Goal: Task Accomplishment & Management: Manage account settings

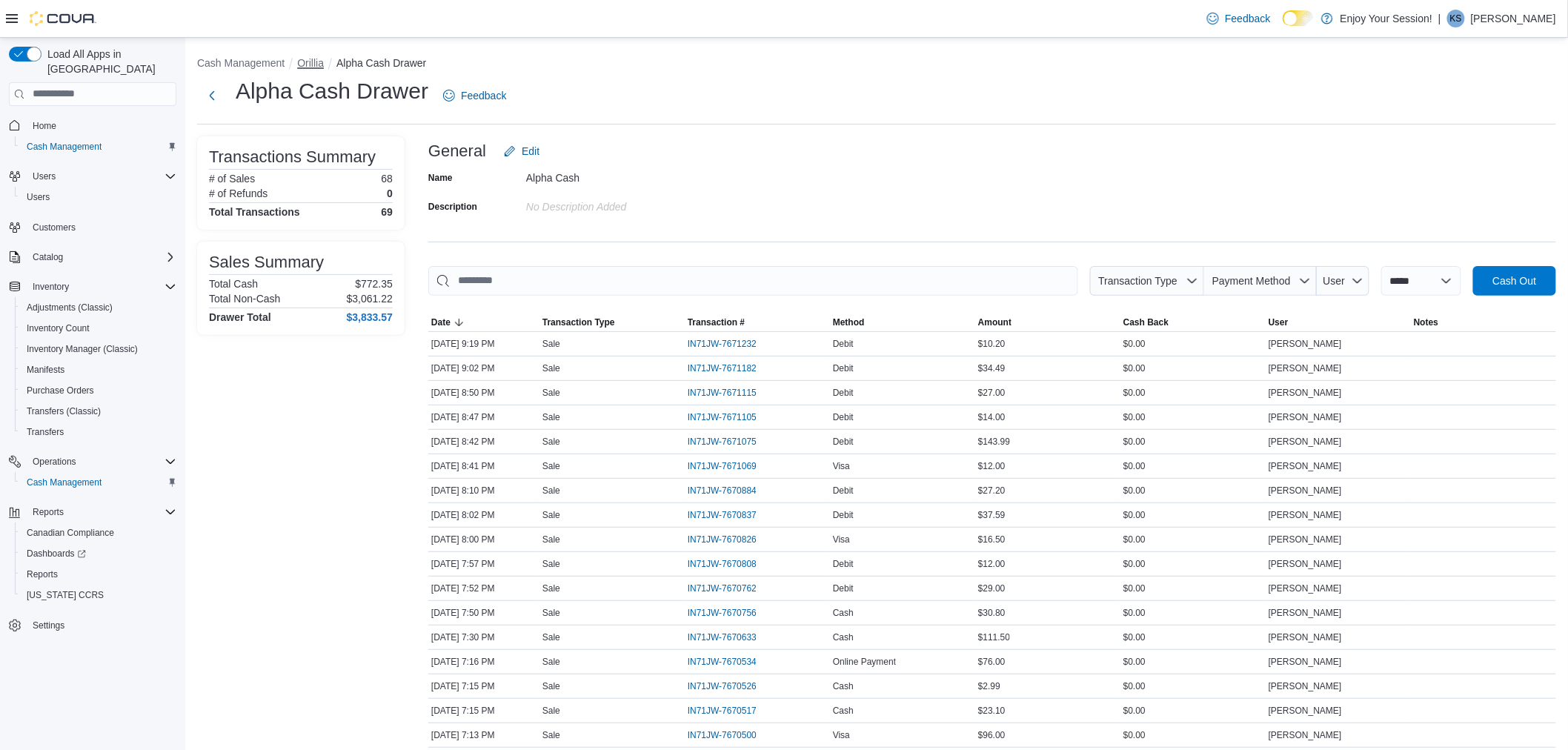
click at [324, 64] on button "Orillia" at bounding box center [309, 63] width 27 height 12
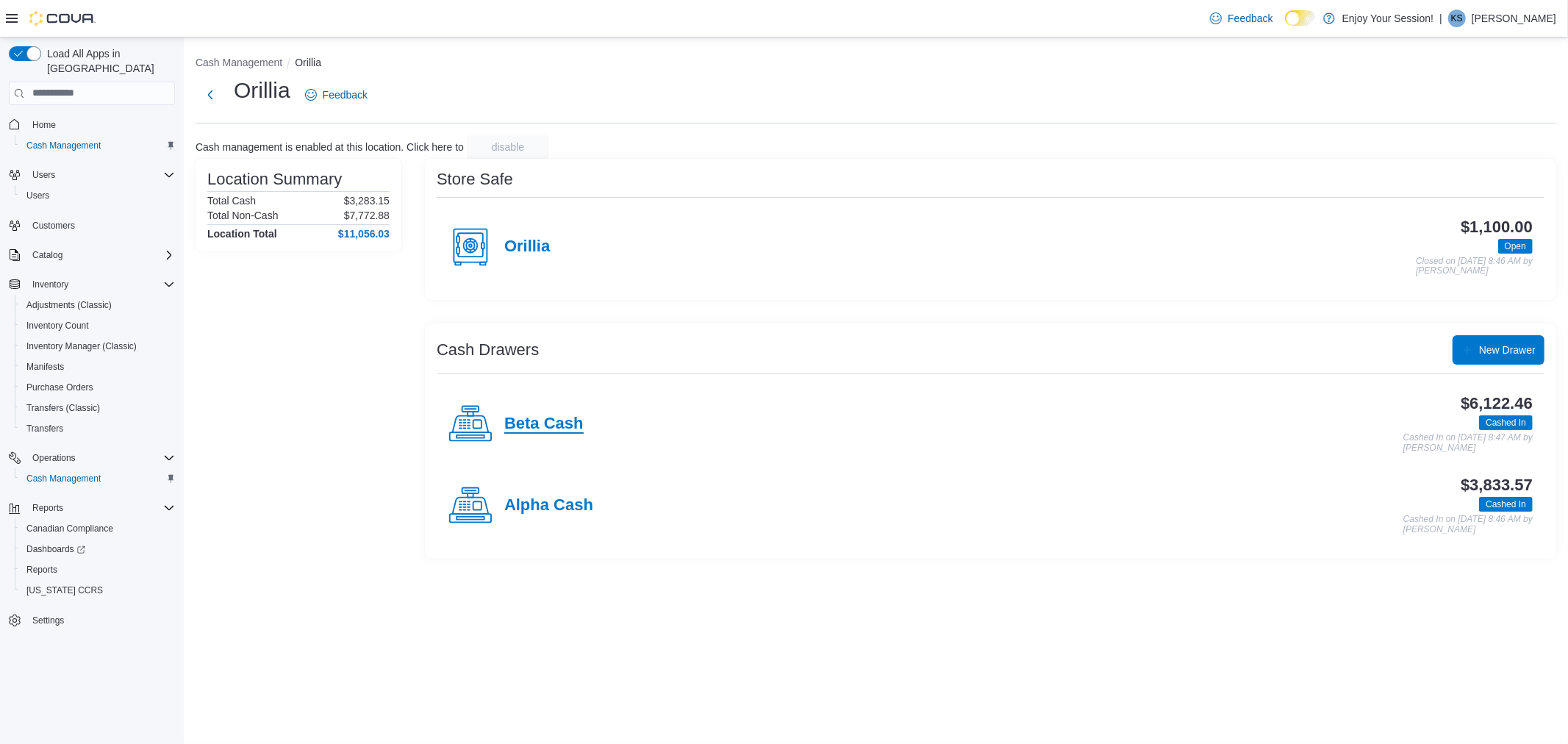
click at [533, 432] on h4 "Beta Cash" at bounding box center [543, 424] width 79 height 20
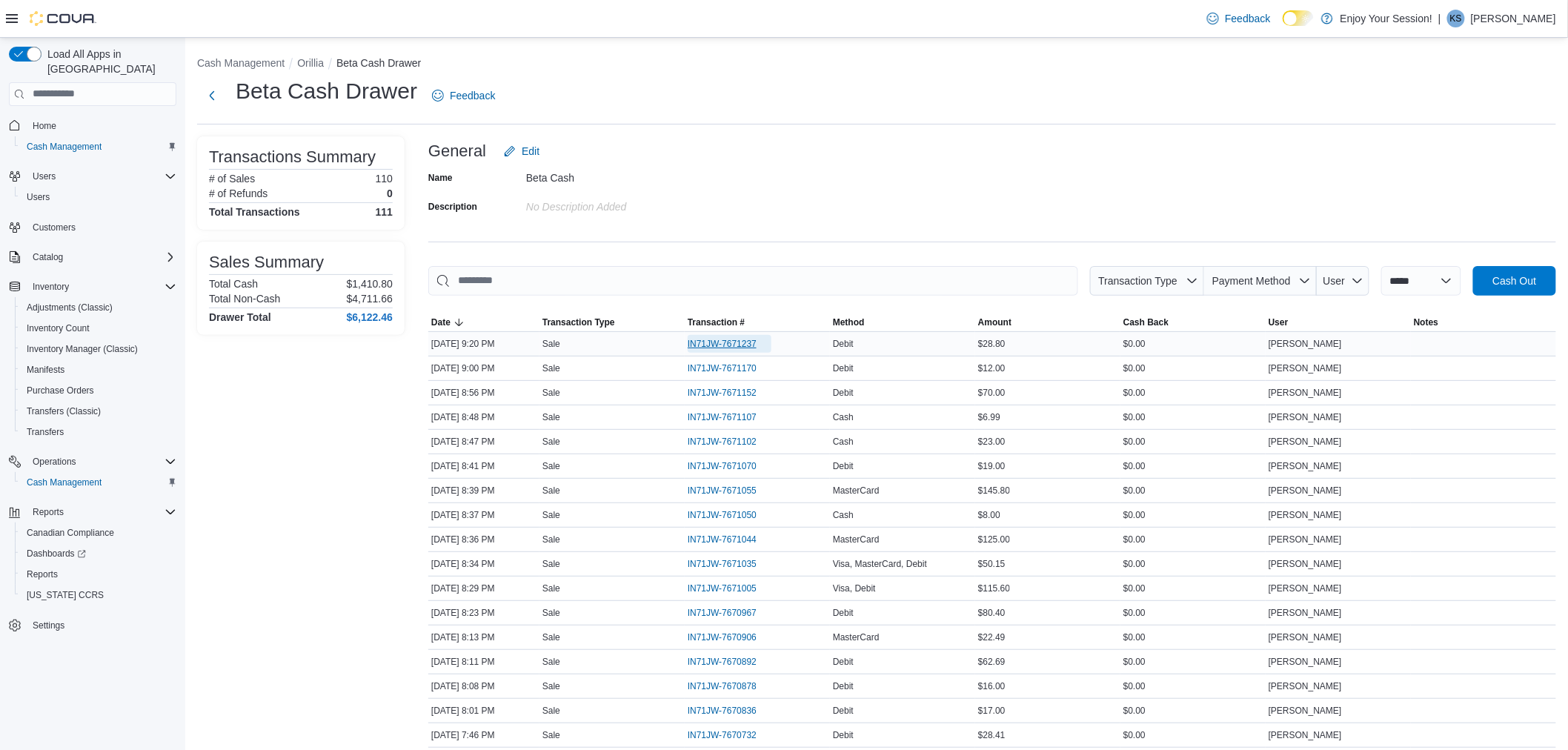
click at [753, 336] on span "IN71JW-7671237" at bounding box center [729, 344] width 84 height 18
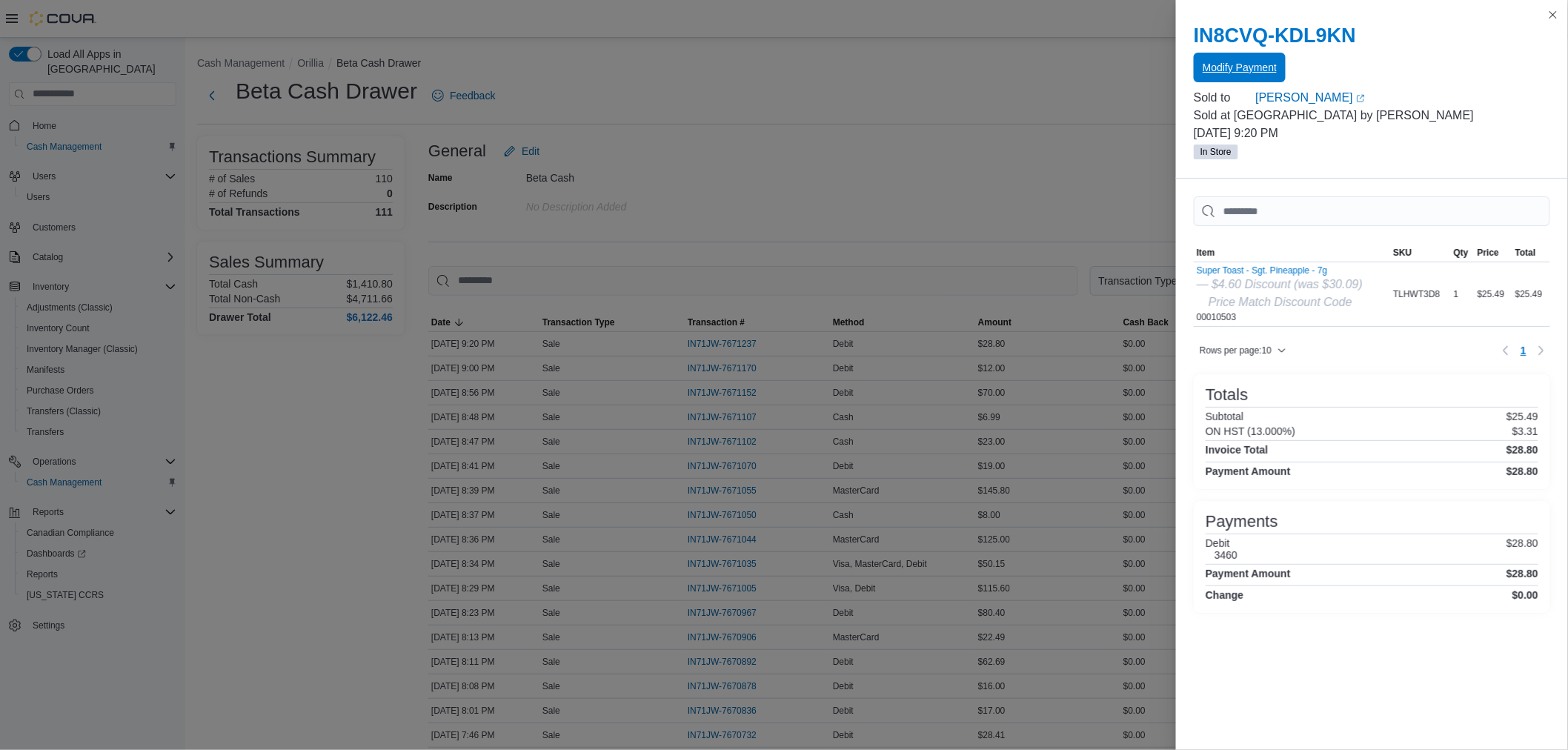
click at [1240, 78] on span "Modify Payment" at bounding box center [1239, 68] width 74 height 29
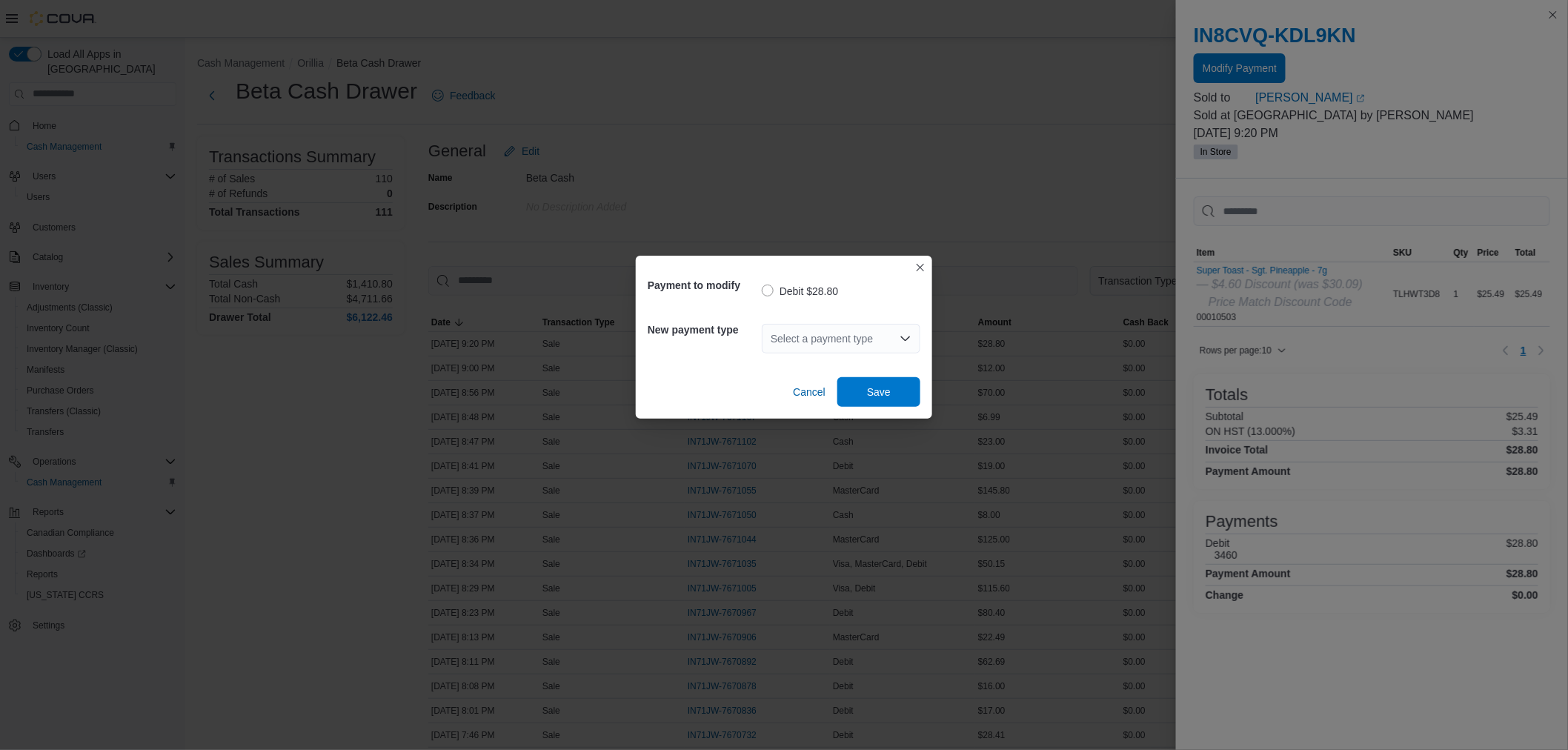
click at [830, 343] on div "Select a payment type" at bounding box center [840, 339] width 158 height 29
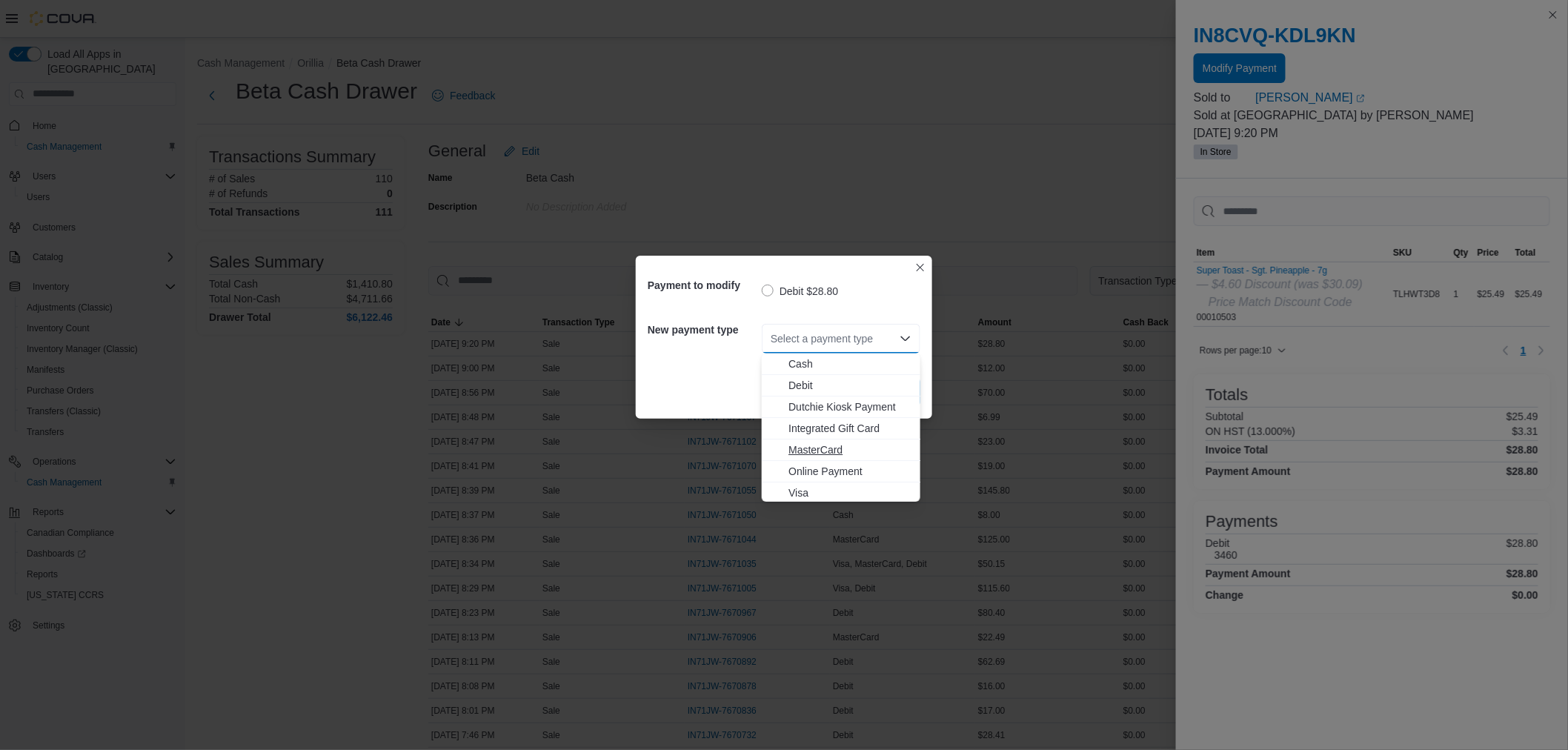
click at [827, 442] on span "MasterCard" at bounding box center [850, 449] width 123 height 15
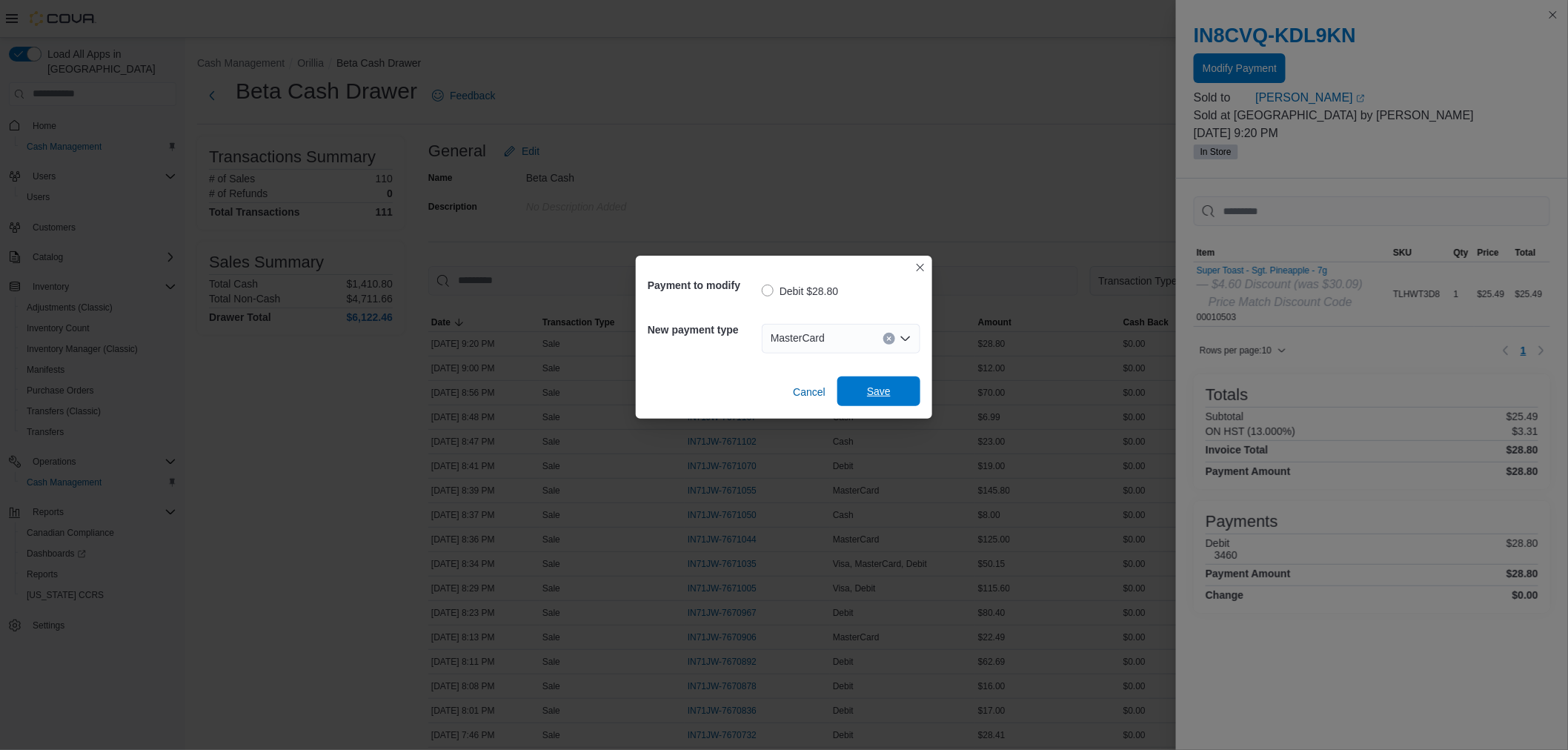
click at [886, 380] on span "Save" at bounding box center [878, 391] width 65 height 29
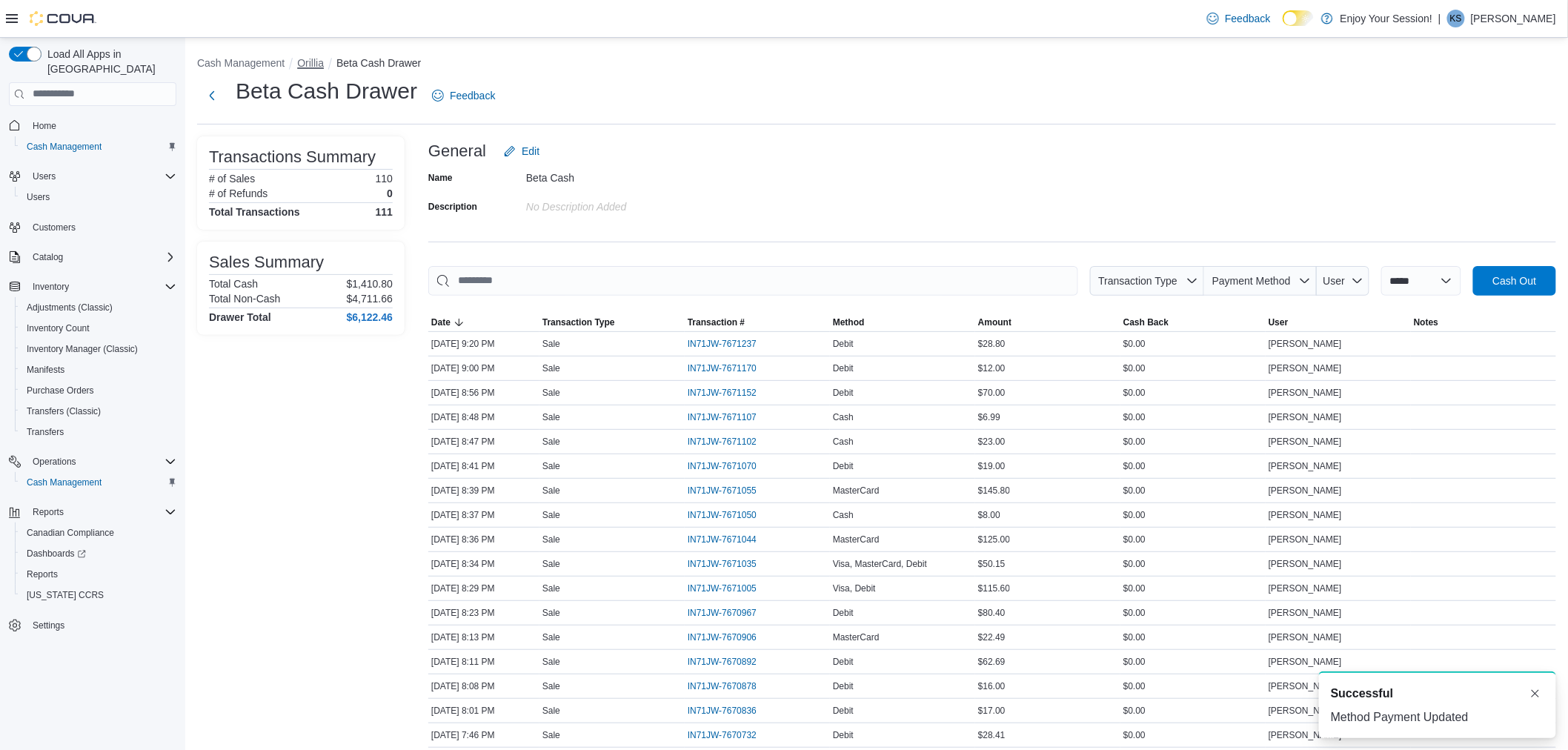
click at [312, 65] on button "Orillia" at bounding box center [309, 63] width 27 height 12
